Goal: Information Seeking & Learning: Understand process/instructions

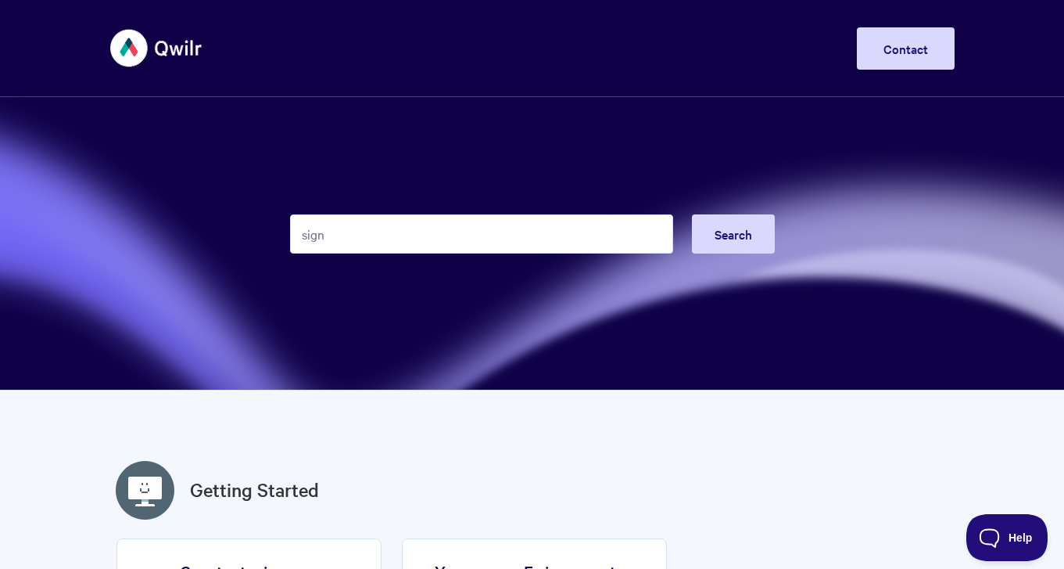
type input "sign"
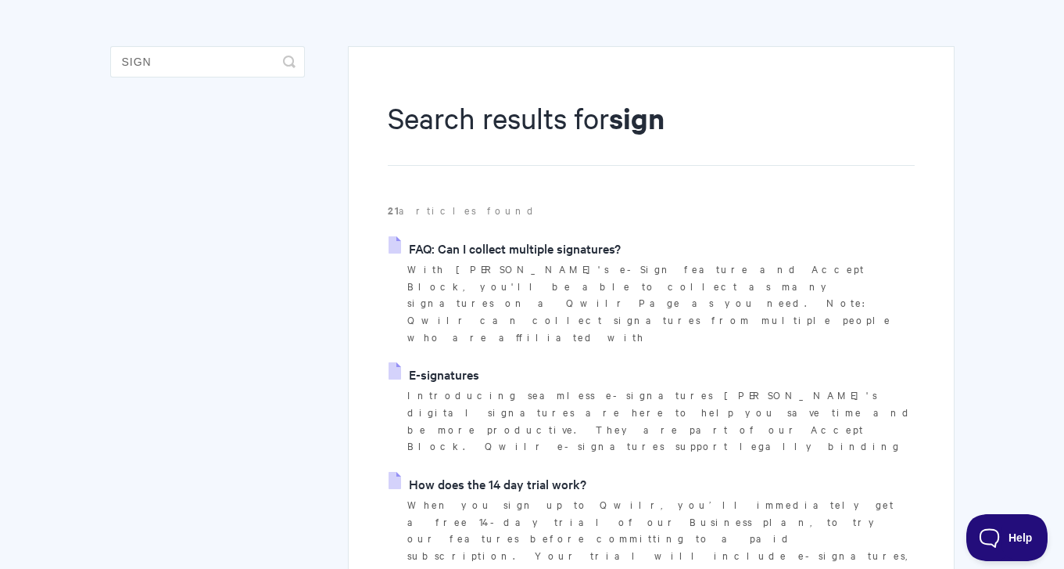
scroll to position [129, 0]
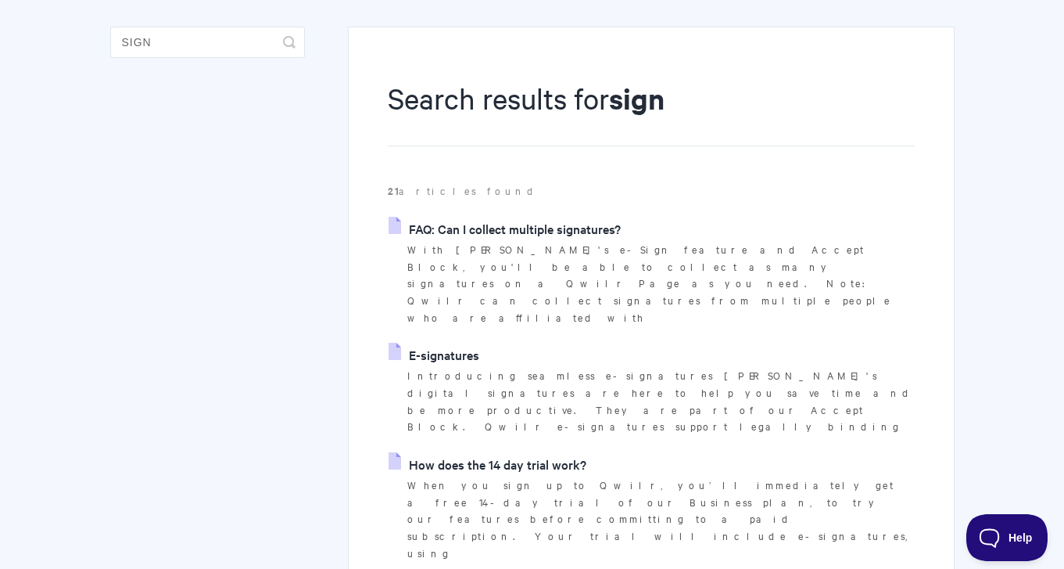
click at [466, 343] on link "E-signatures" at bounding box center [434, 354] width 91 height 23
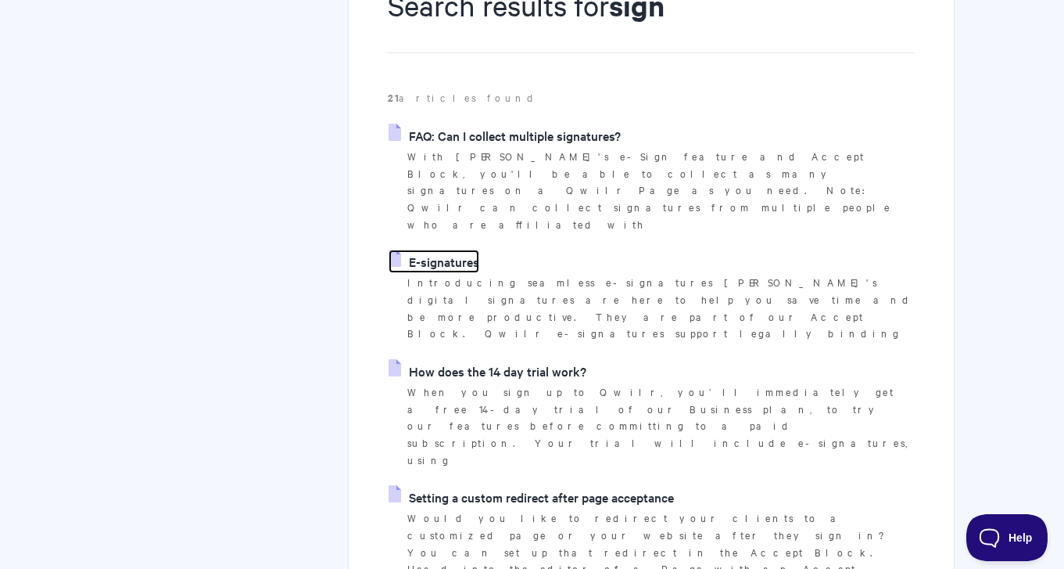
scroll to position [227, 0]
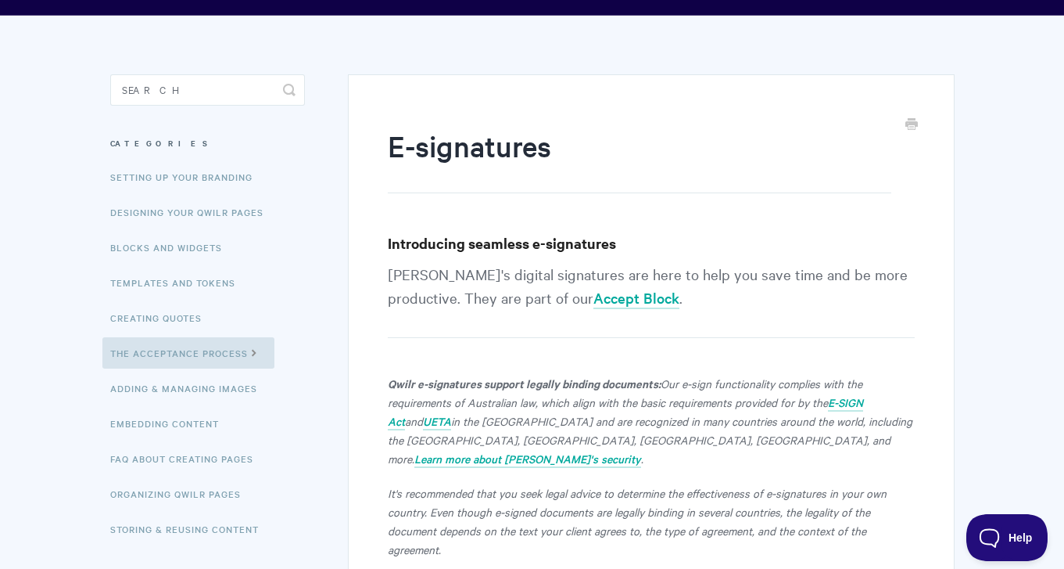
scroll to position [82, 0]
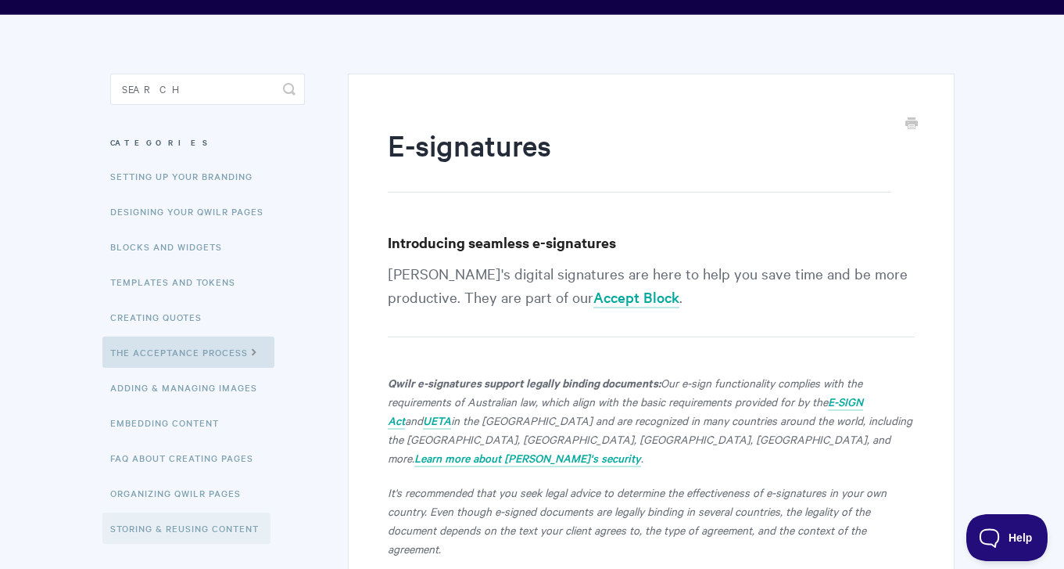
click at [223, 527] on link "Storing & Reusing Content" at bounding box center [186, 527] width 168 height 31
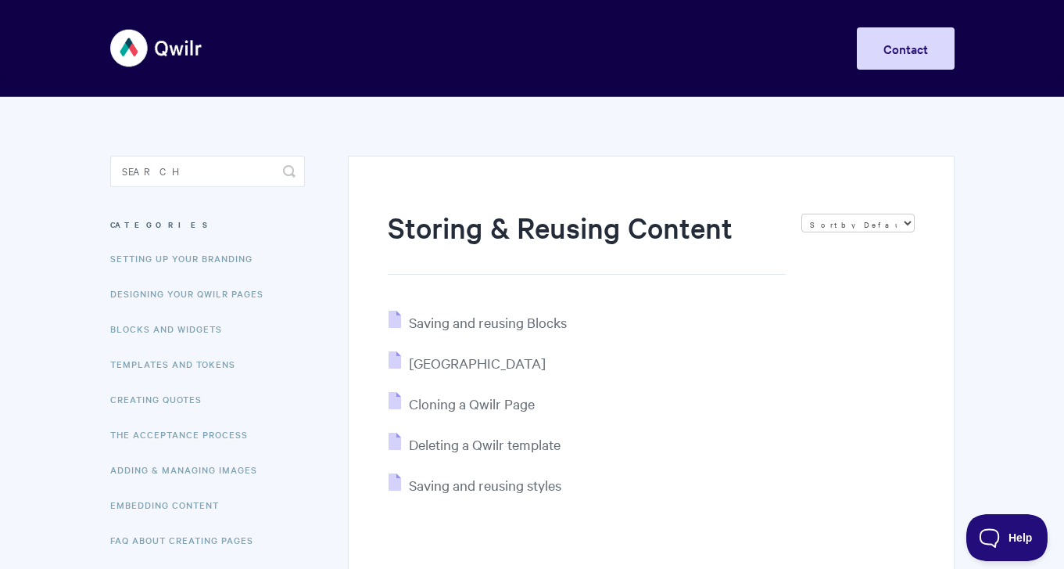
scroll to position [176, 0]
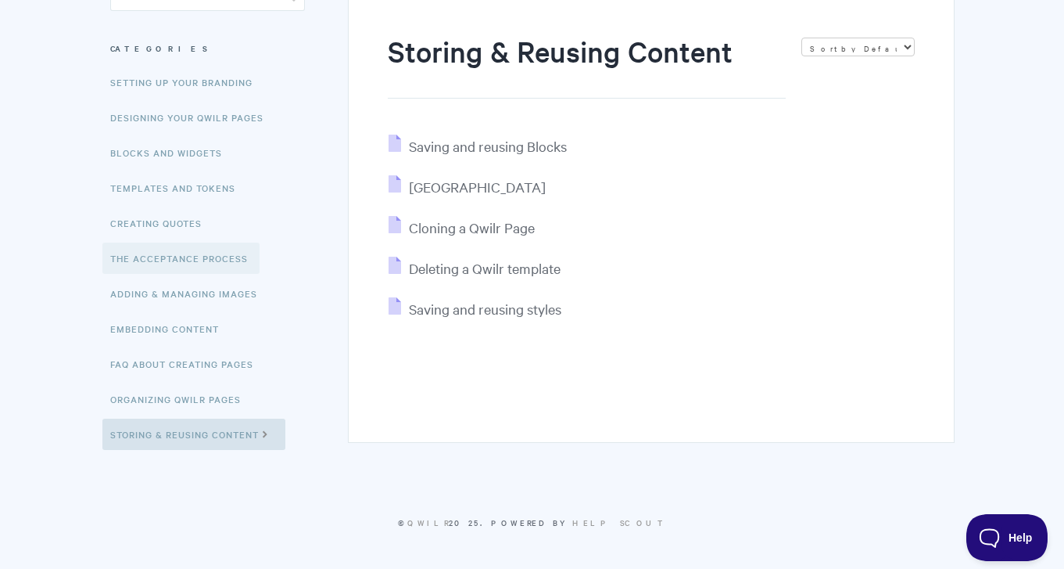
click at [200, 250] on link "The Acceptance Process" at bounding box center [180, 257] width 157 height 31
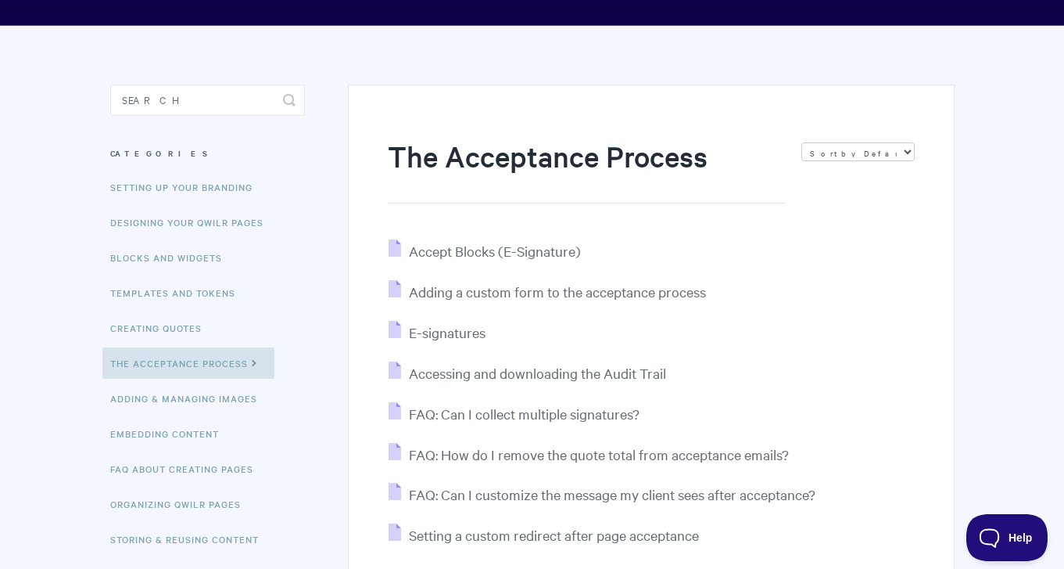
scroll to position [89, 0]
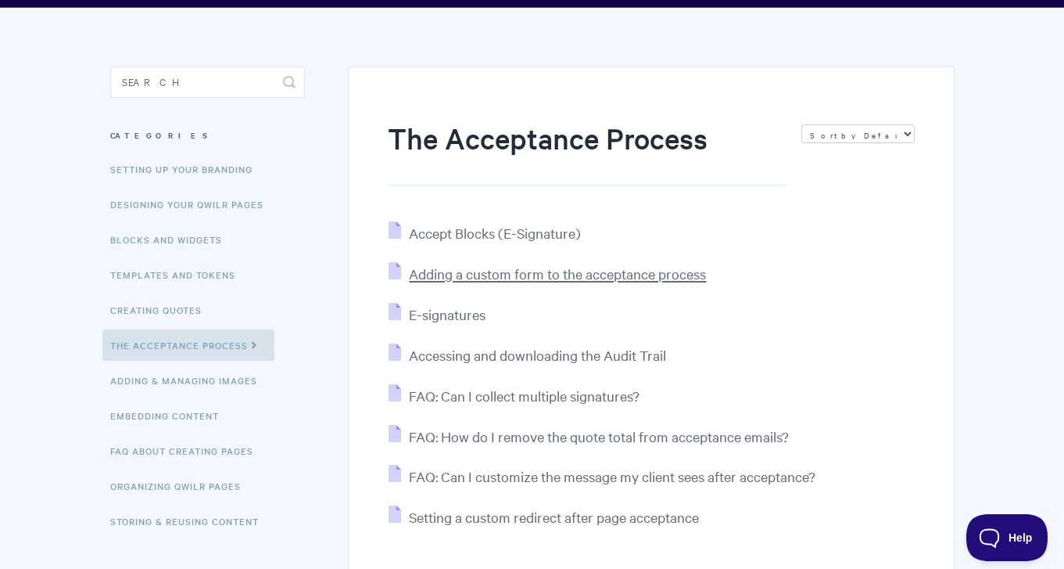
click at [488, 280] on span "Adding a custom form to the acceptance process" at bounding box center [557, 273] width 297 height 18
click at [481, 359] on span "Accessing and downloading the Audit Trail" at bounding box center [537, 355] width 257 height 18
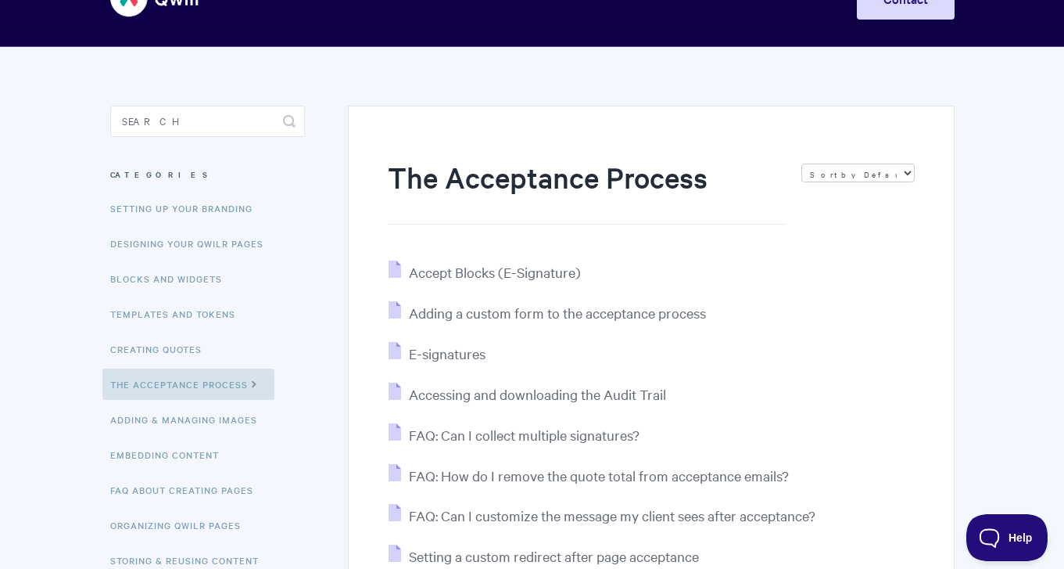
scroll to position [45, 0]
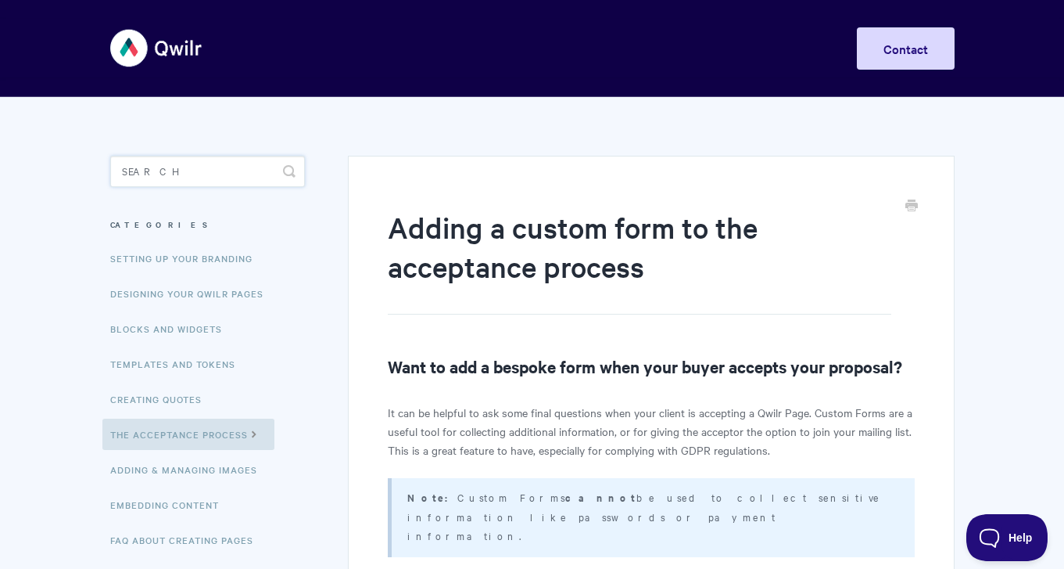
click at [154, 170] on input "Search" at bounding box center [207, 171] width 195 height 31
type input "user verification"
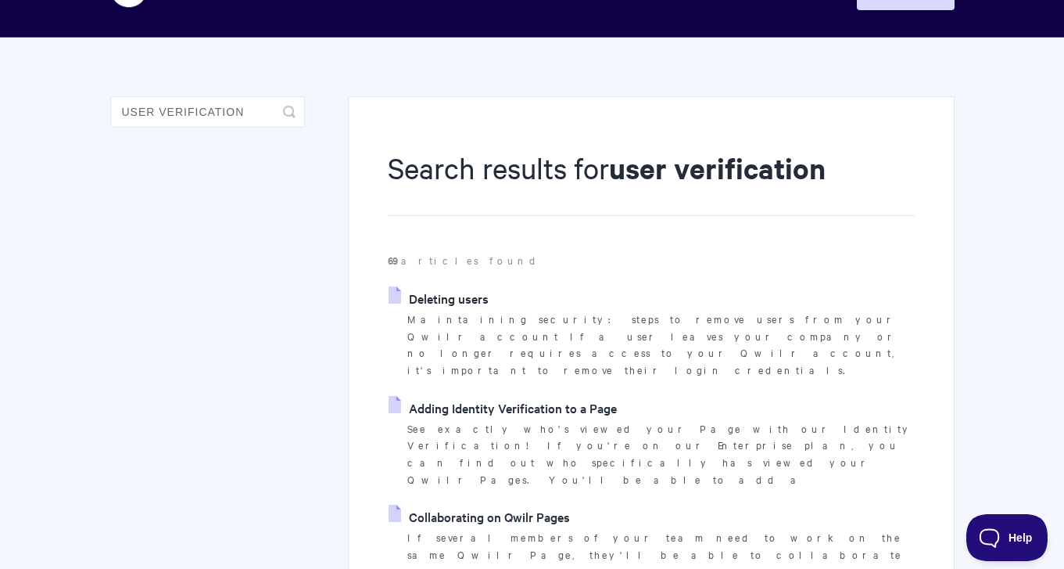
scroll to position [63, 0]
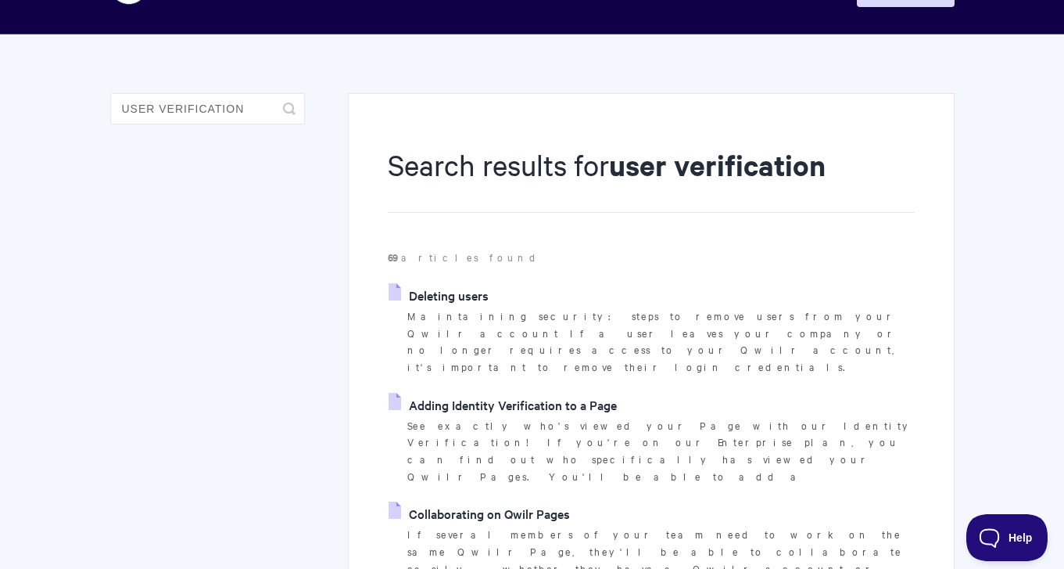
click at [422, 393] on link "Adding Identity Verification to a Page" at bounding box center [503, 404] width 228 height 23
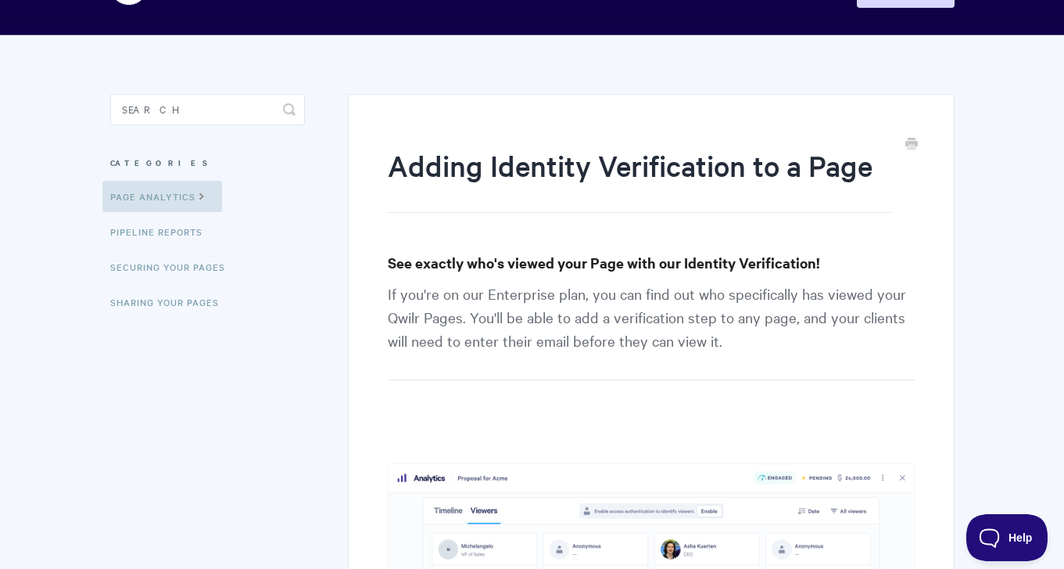
scroll to position [58, 0]
